Goal: Task Accomplishment & Management: Use online tool/utility

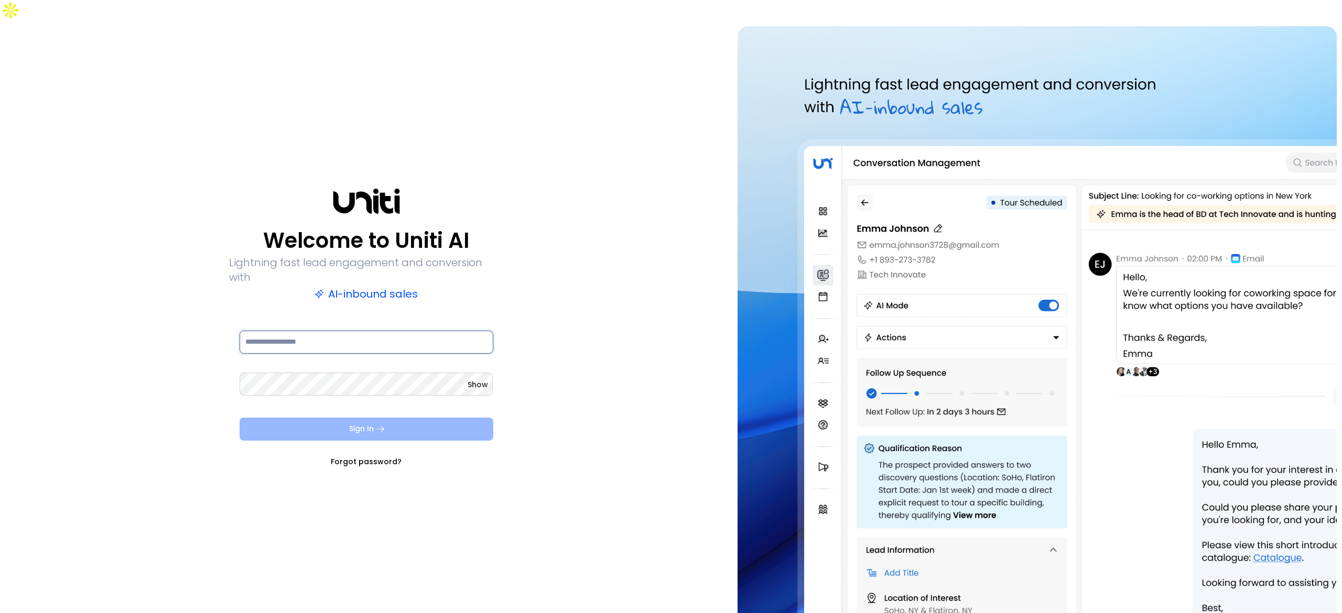
type input "**********"
click at [338, 418] on button "Sign In" at bounding box center [367, 429] width 254 height 23
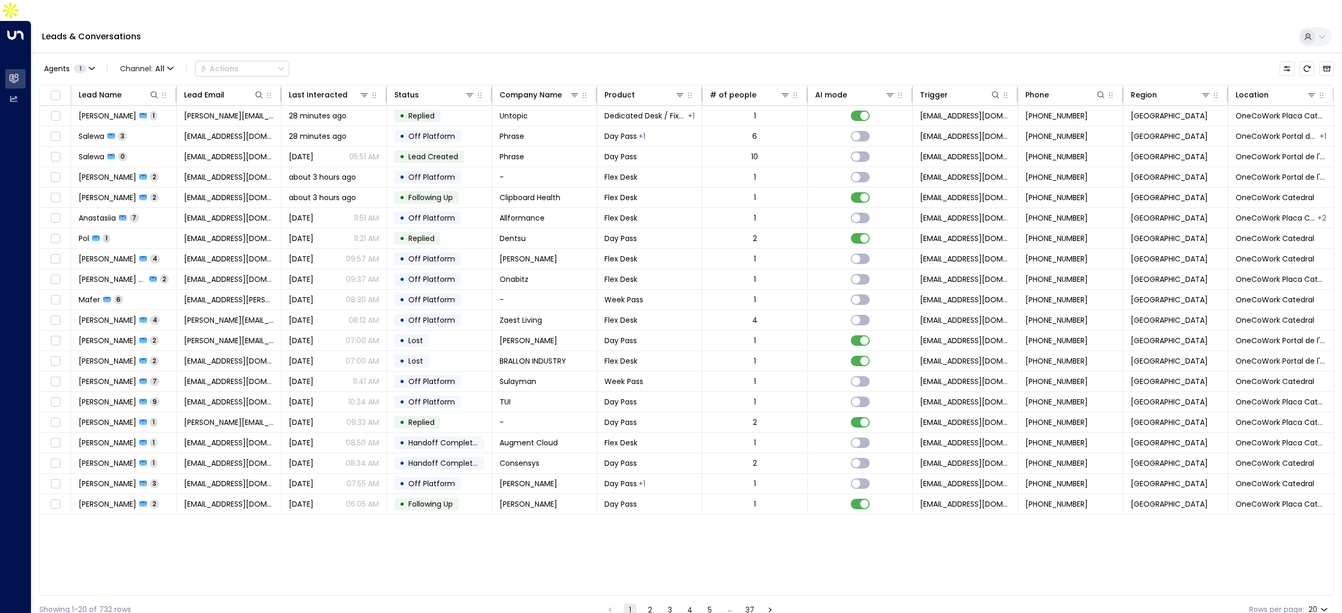
click at [650, 604] on button "2" at bounding box center [650, 610] width 13 height 13
